Goal: Transaction & Acquisition: Book appointment/travel/reservation

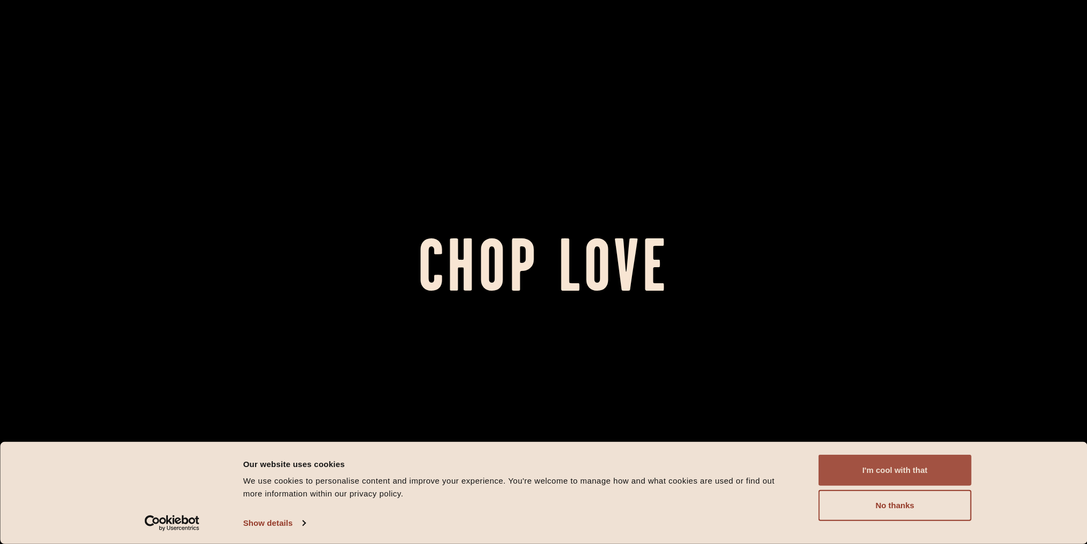
click at [864, 466] on button "I'm cool with that" at bounding box center [895, 470] width 153 height 31
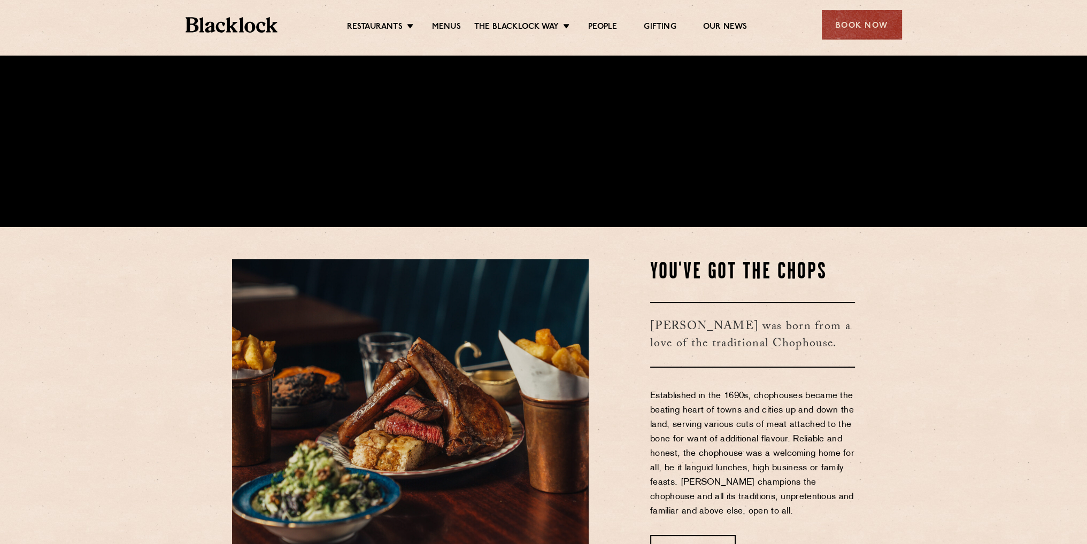
scroll to position [321, 0]
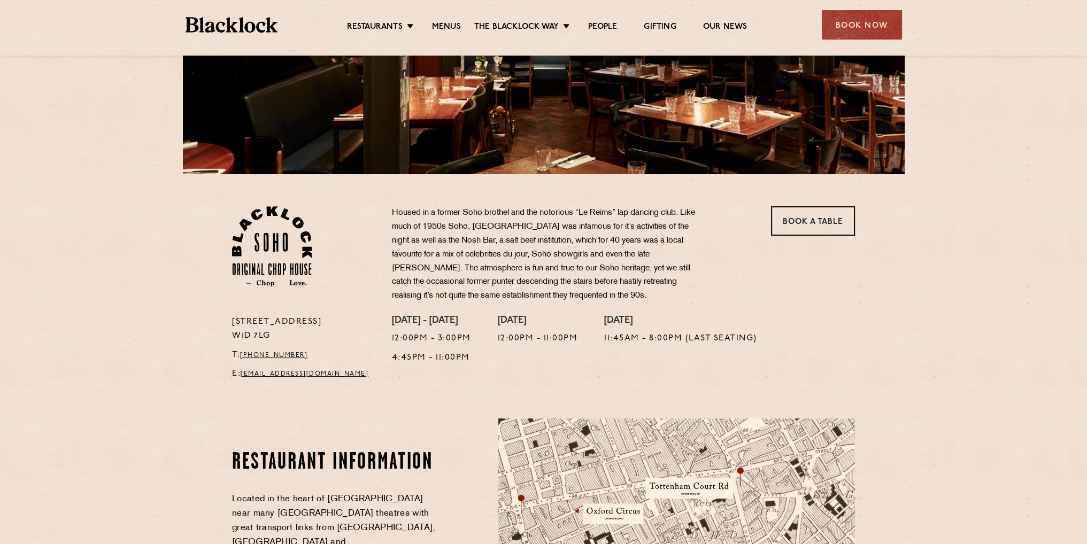
scroll to position [214, 0]
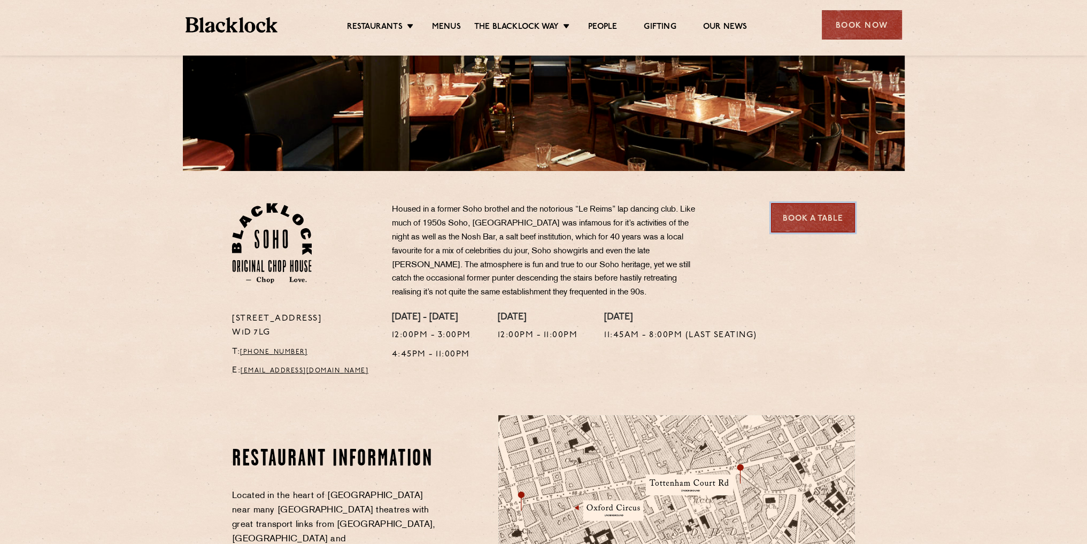
click at [809, 214] on link "Book a Table" at bounding box center [813, 217] width 84 height 29
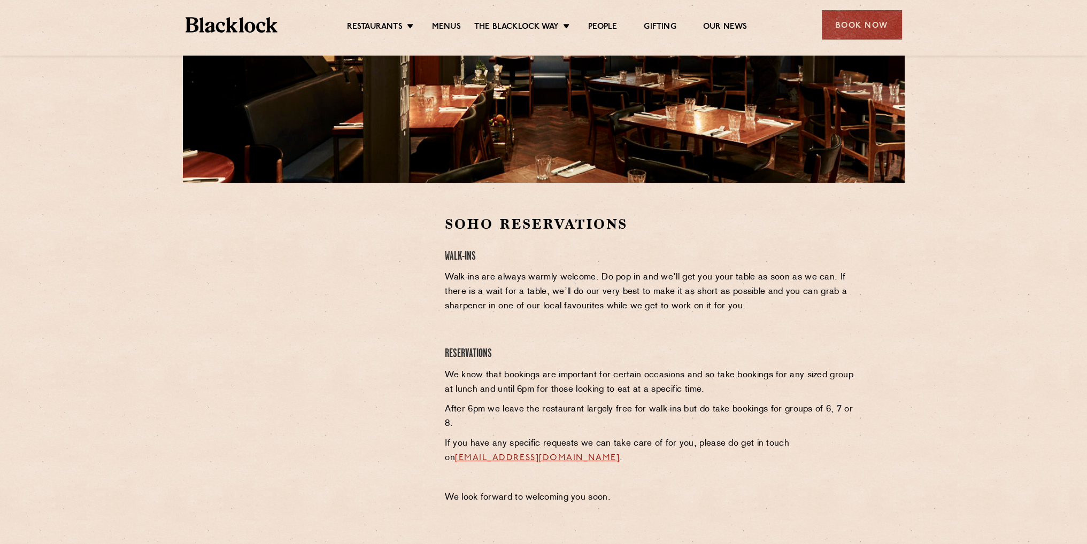
scroll to position [214, 0]
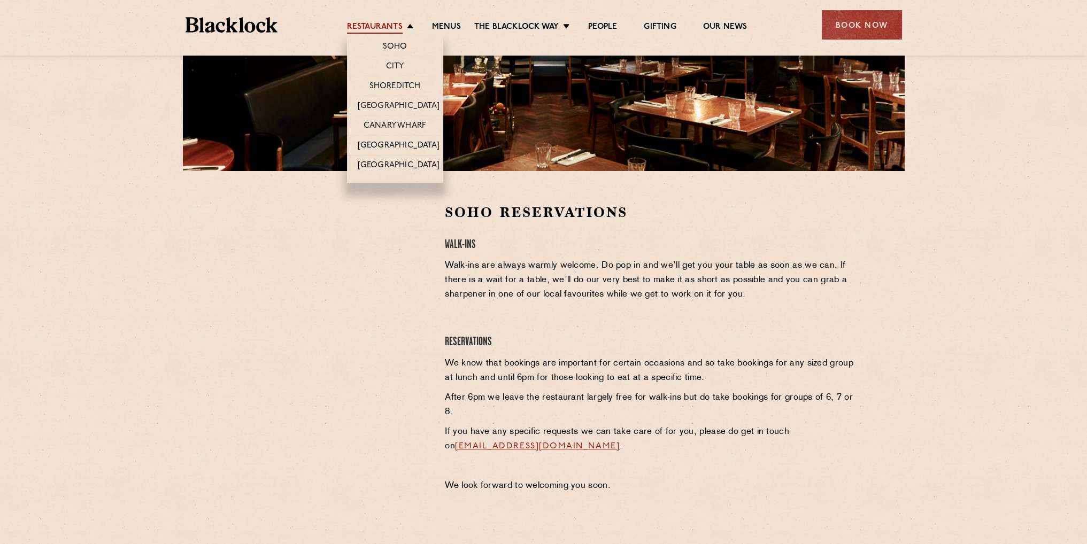
click at [394, 22] on link "Restaurants" at bounding box center [375, 28] width 56 height 12
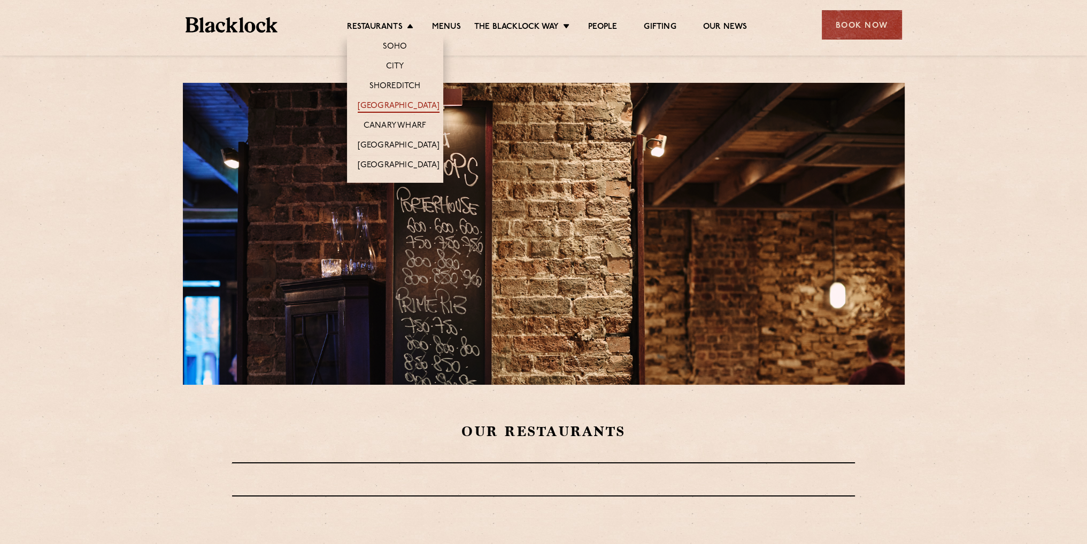
click at [404, 103] on link "[GEOGRAPHIC_DATA]" at bounding box center [399, 107] width 82 height 12
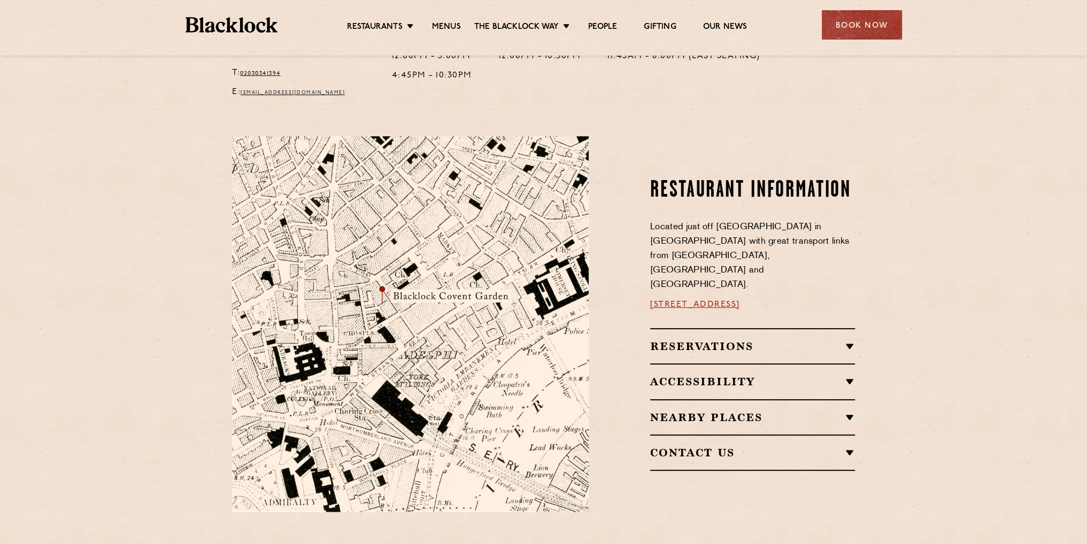
scroll to position [481, 0]
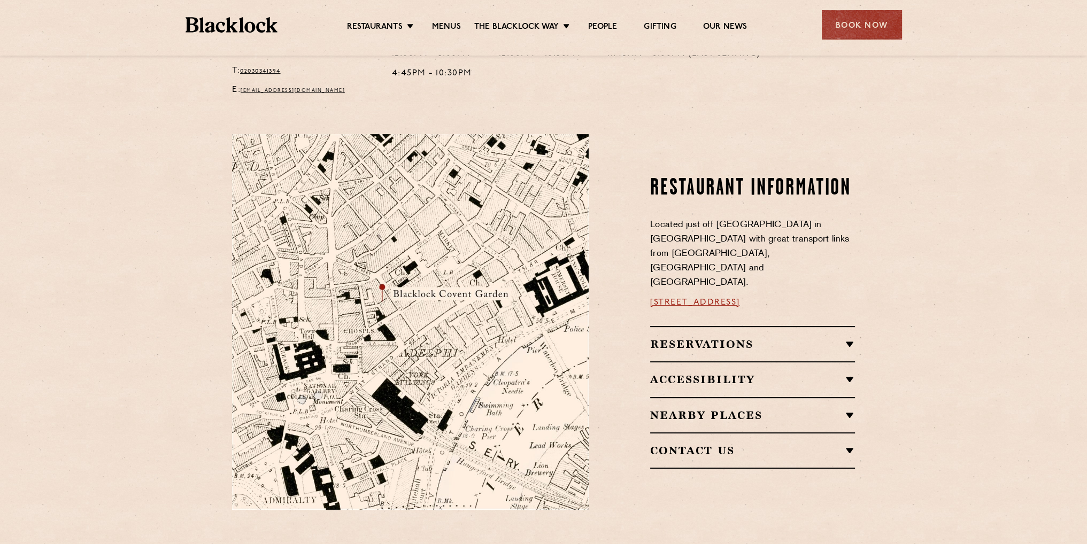
click at [707, 338] on h2 "Reservations" at bounding box center [752, 344] width 205 height 13
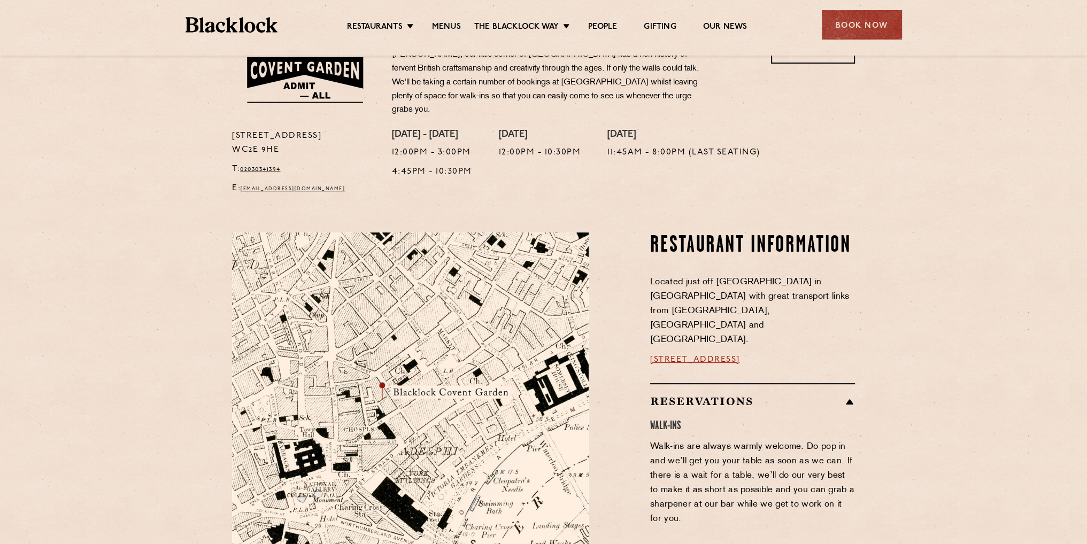
scroll to position [160, 0]
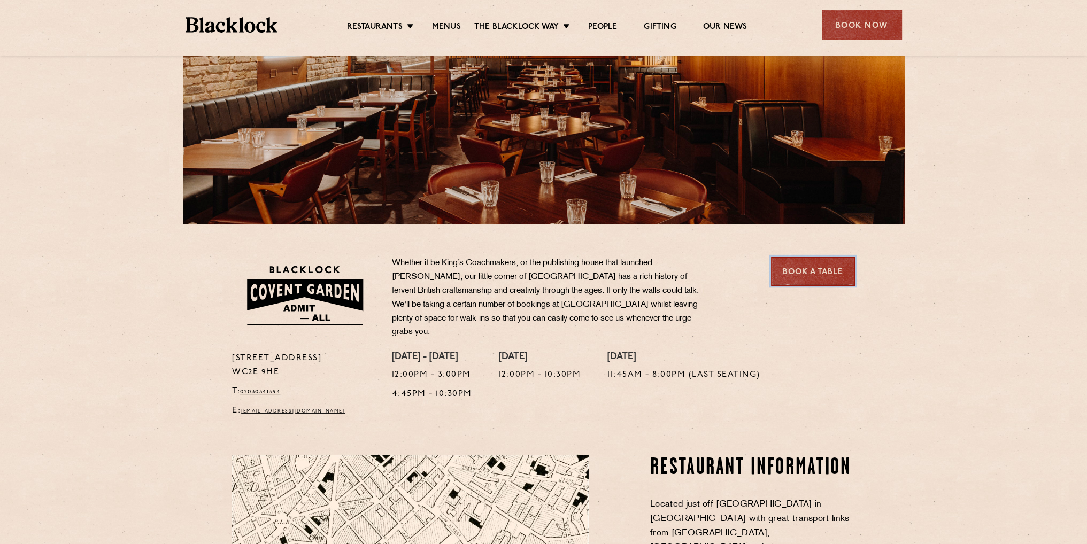
click at [804, 274] on link "Book a Table" at bounding box center [813, 271] width 84 height 29
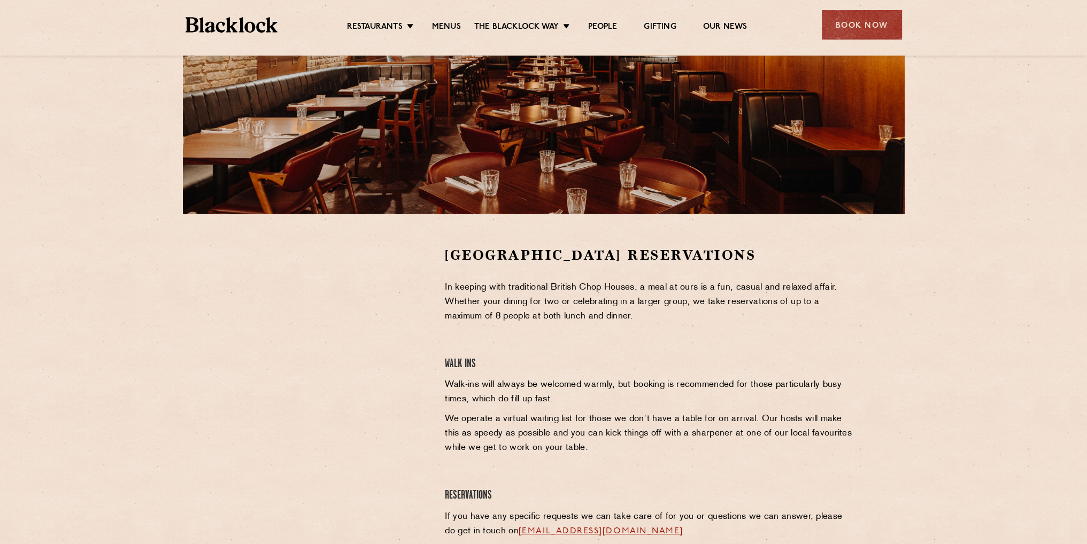
scroll to position [214, 0]
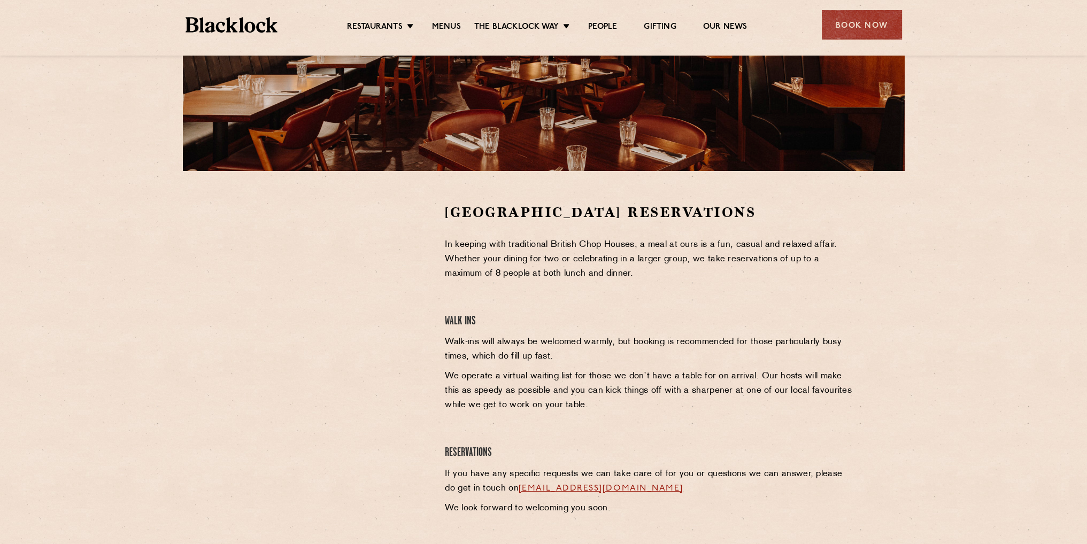
click at [407, 237] on div at bounding box center [330, 283] width 197 height 161
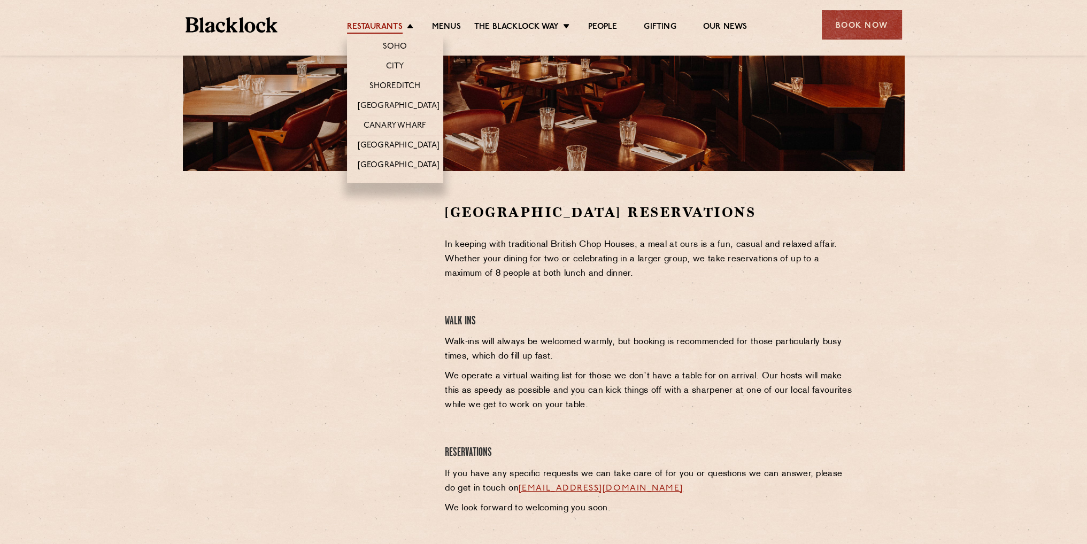
click at [379, 33] on div "Restaurants Soho City Shoreditch Covent Garden Canary Wharf Manchester Birmingh…" at bounding box center [543, 24] width 749 height 48
click at [386, 23] on link "Restaurants" at bounding box center [375, 28] width 56 height 12
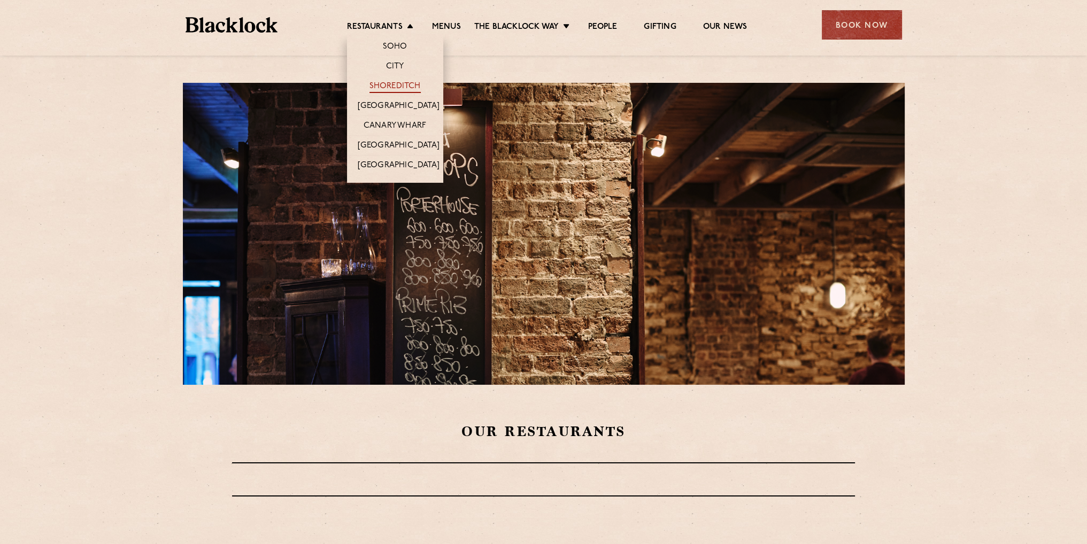
click at [397, 81] on link "Shoreditch" at bounding box center [394, 87] width 51 height 12
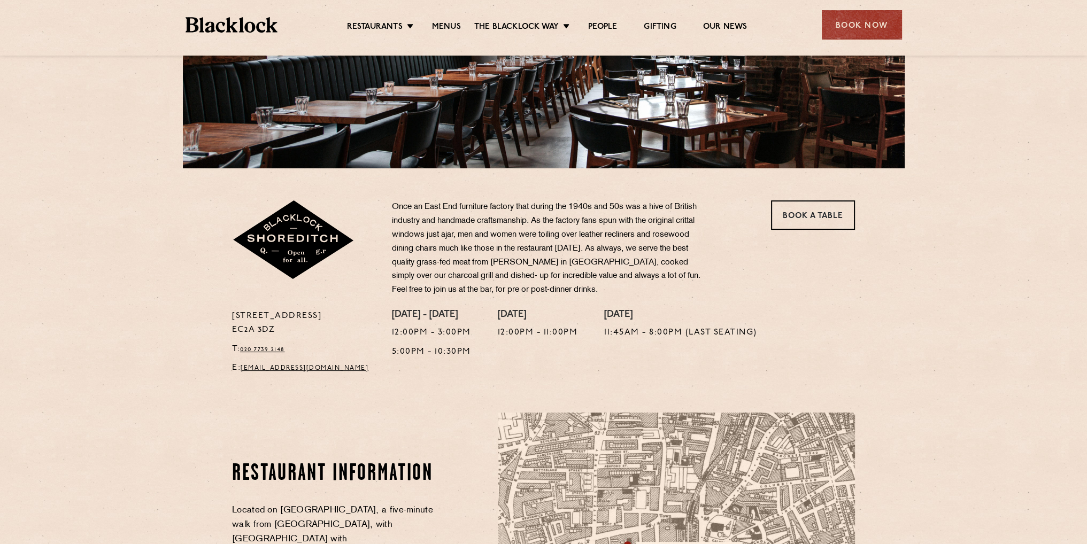
scroll to position [214, 0]
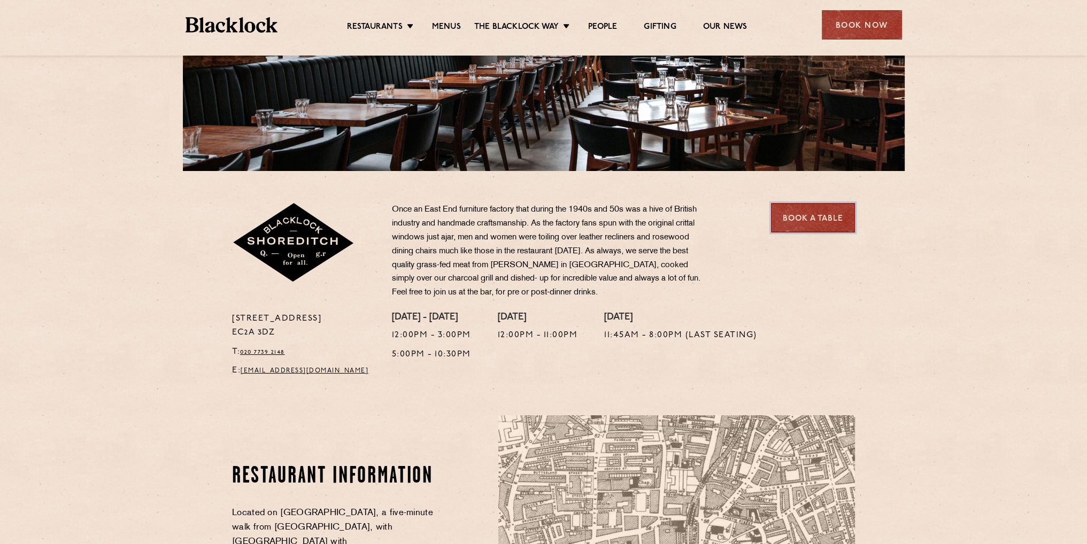
click at [834, 204] on link "Book a Table" at bounding box center [813, 217] width 84 height 29
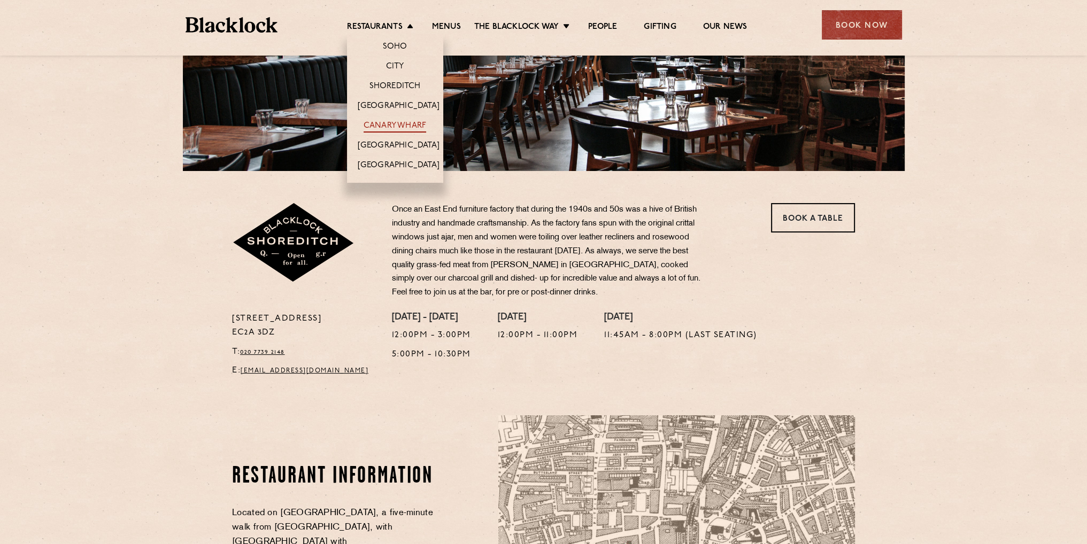
click at [404, 127] on link "Canary Wharf" at bounding box center [395, 127] width 63 height 12
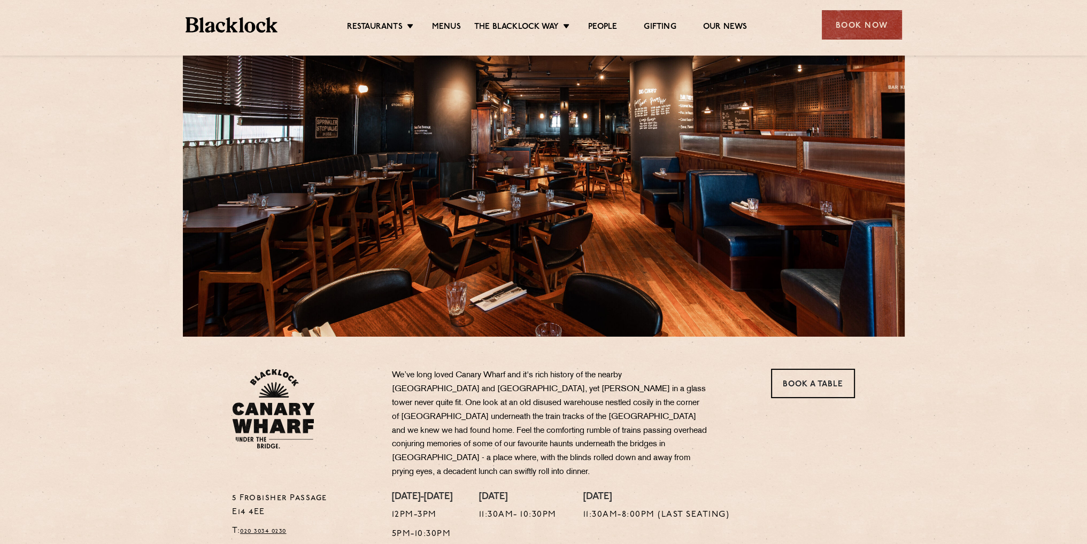
scroll to position [267, 0]
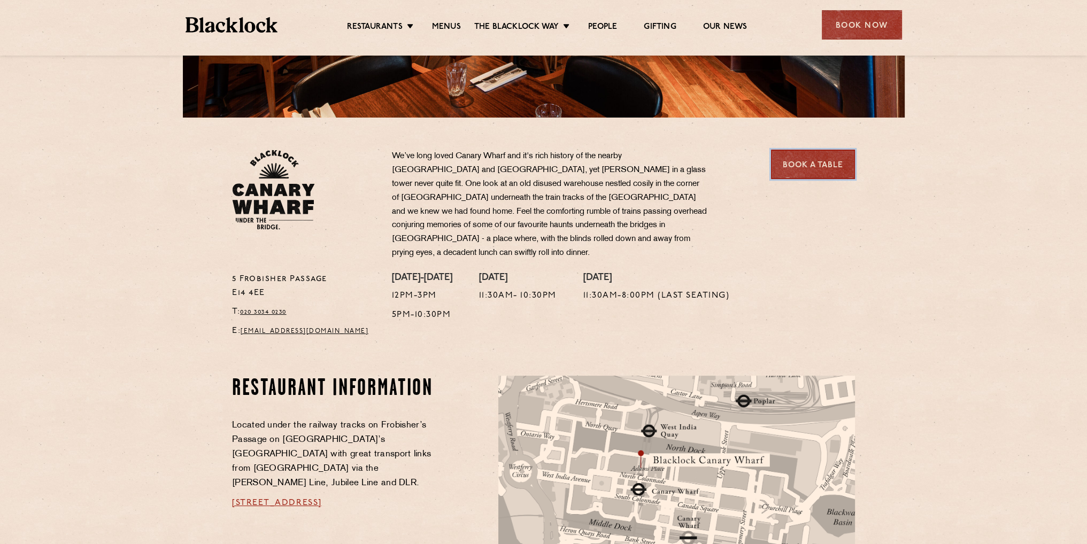
click at [792, 159] on link "Book a Table" at bounding box center [813, 164] width 84 height 29
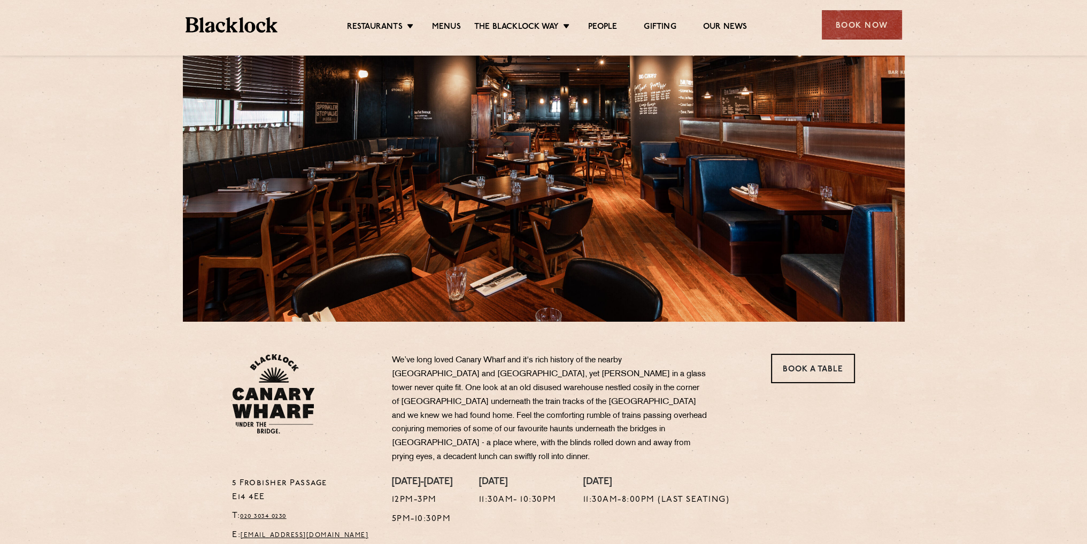
scroll to position [33, 0]
